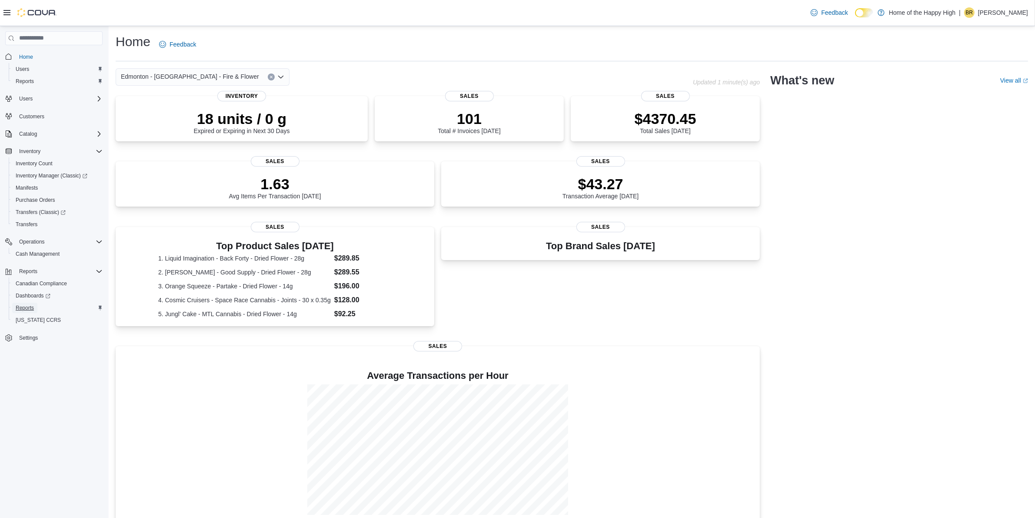
click at [24, 305] on span "Reports" at bounding box center [25, 307] width 18 height 7
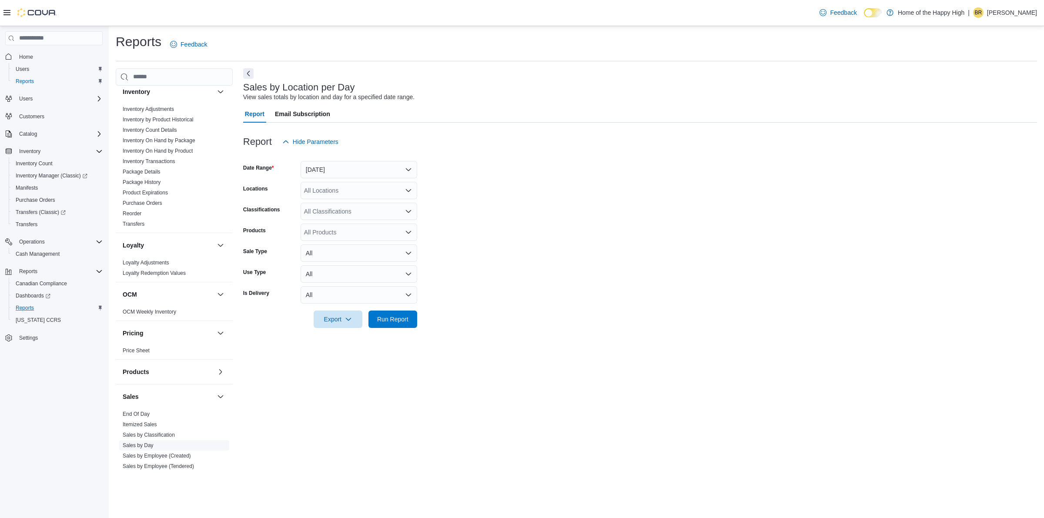
scroll to position [385, 0]
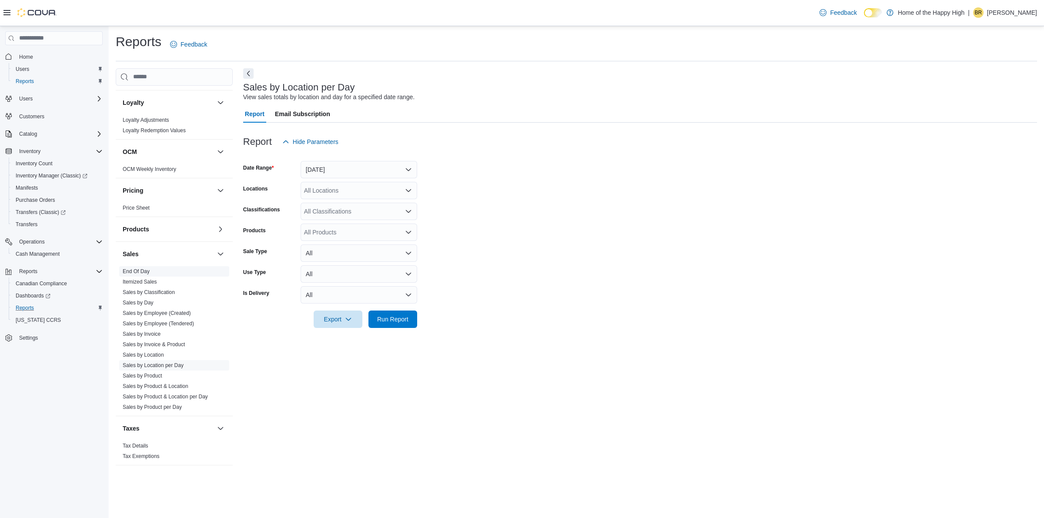
click at [144, 268] on link "End Of Day" at bounding box center [136, 271] width 27 height 6
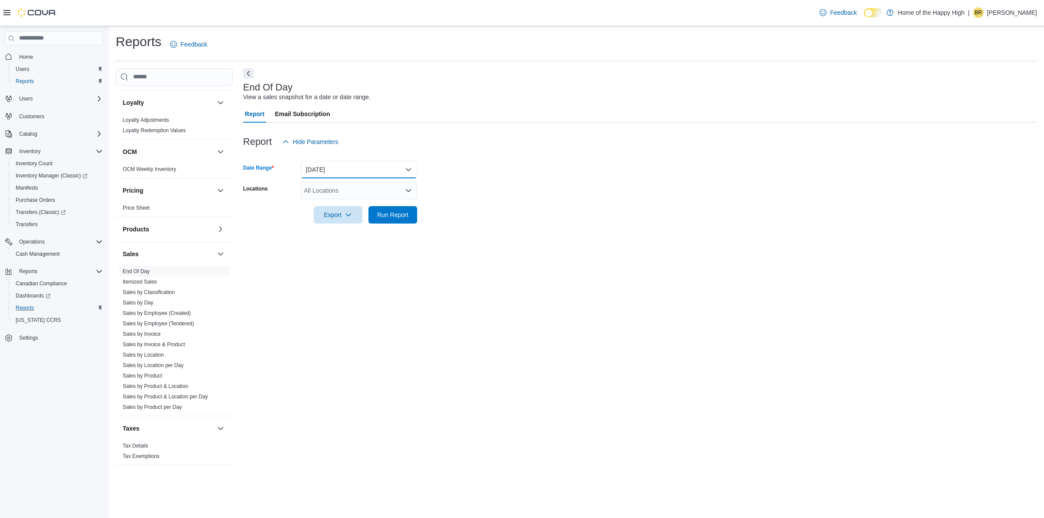
click at [320, 168] on button "[DATE]" at bounding box center [358, 169] width 117 height 17
click at [271, 209] on div "Export Run Report" at bounding box center [330, 214] width 174 height 17
click at [314, 188] on div "All Locations" at bounding box center [358, 190] width 117 height 17
type input "****"
click at [355, 207] on span "Edmonton - [GEOGRAPHIC_DATA] - Fire & Flower" at bounding box center [406, 204] width 138 height 9
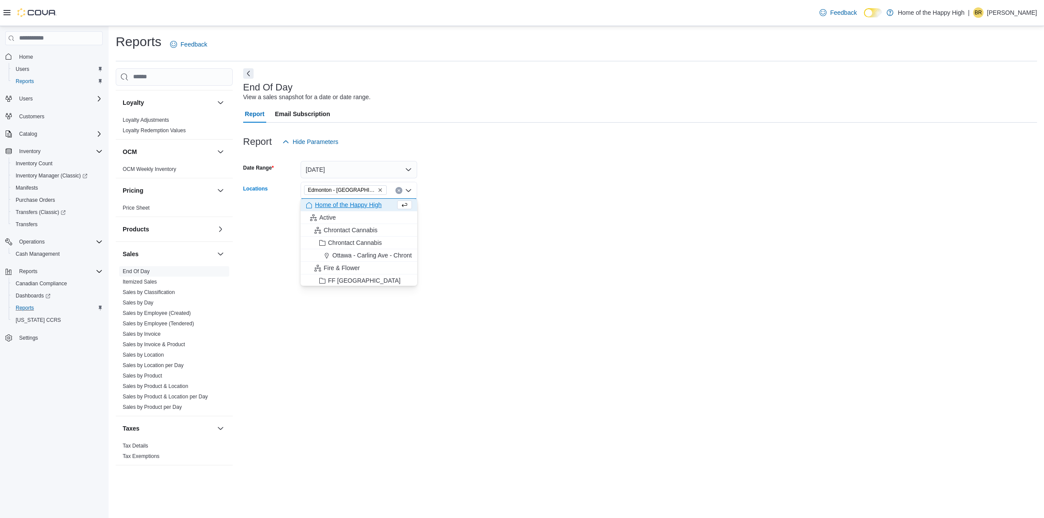
click at [448, 180] on form "Date Range [DATE] Locations [GEOGRAPHIC_DATA] - [GEOGRAPHIC_DATA] - Fire & Flow…" at bounding box center [640, 186] width 794 height 73
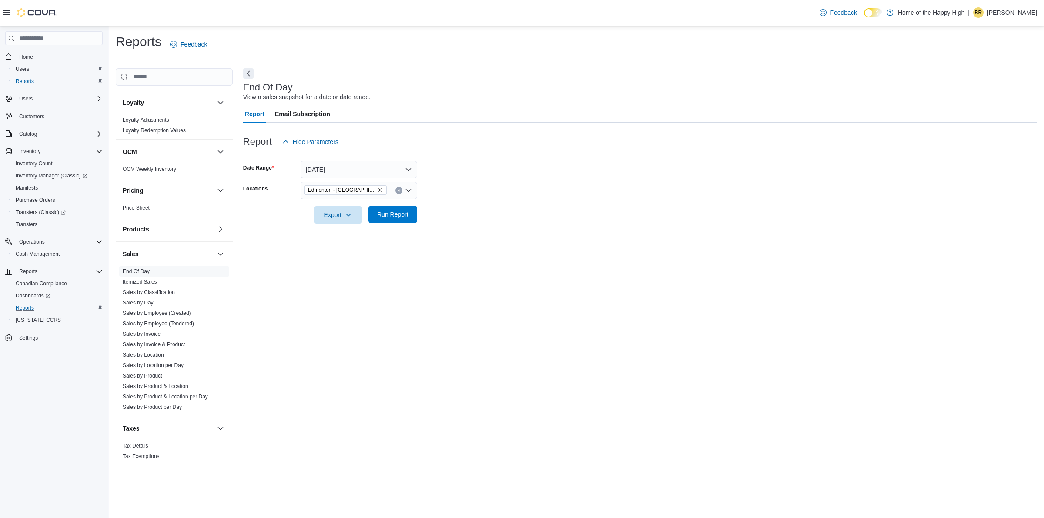
click at [397, 215] on span "Run Report" at bounding box center [392, 214] width 31 height 9
